Goal: Contribute content: Add original content to the website for others to see

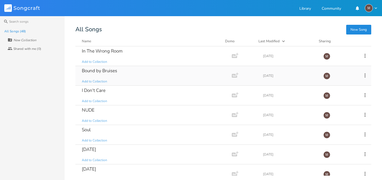
click at [98, 70] on div "Bound by Bruises" at bounding box center [99, 70] width 35 height 5
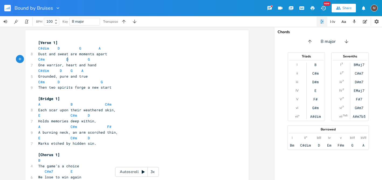
click at [67, 60] on span "C#m D G" at bounding box center [65, 59] width 54 height 5
type textarea "F"
click at [96, 60] on span "G" at bounding box center [97, 59] width 2 height 5
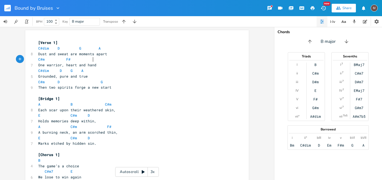
type textarea "E"
click at [58, 83] on span "C#m D G" at bounding box center [71, 81] width 67 height 5
type textarea "F"
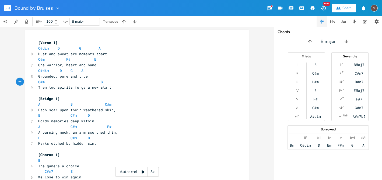
type textarea "F"
click at [101, 83] on span "C#m F# G" at bounding box center [71, 81] width 67 height 5
type textarea "E"
click at [93, 61] on span "C#m F# E" at bounding box center [68, 59] width 60 height 5
type textarea "a"
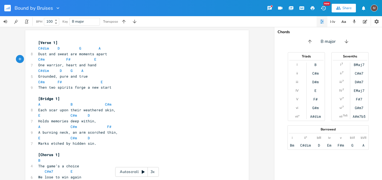
scroll to position [0, 2]
type textarea "Eadd9"
click at [70, 60] on span "C#m F# Eadd9" at bounding box center [72, 59] width 69 height 5
type textarea "D"
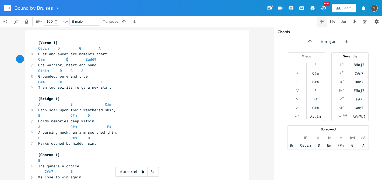
scroll to position [0, 3]
click at [82, 64] on span "One warrior, heart and hand" at bounding box center [67, 65] width 58 height 5
type textarea "by"
click at [64, 81] on span at bounding box center [68, 82] width 9 height 6
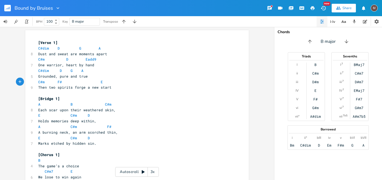
type textarea "F"
click at [91, 65] on pre "One warrior, heart by hand" at bounding box center [134, 65] width 195 height 6
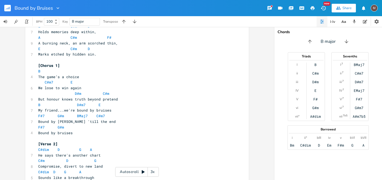
scroll to position [89, 0]
type textarea "and soul"
